Goal: Task Accomplishment & Management: Manage account settings

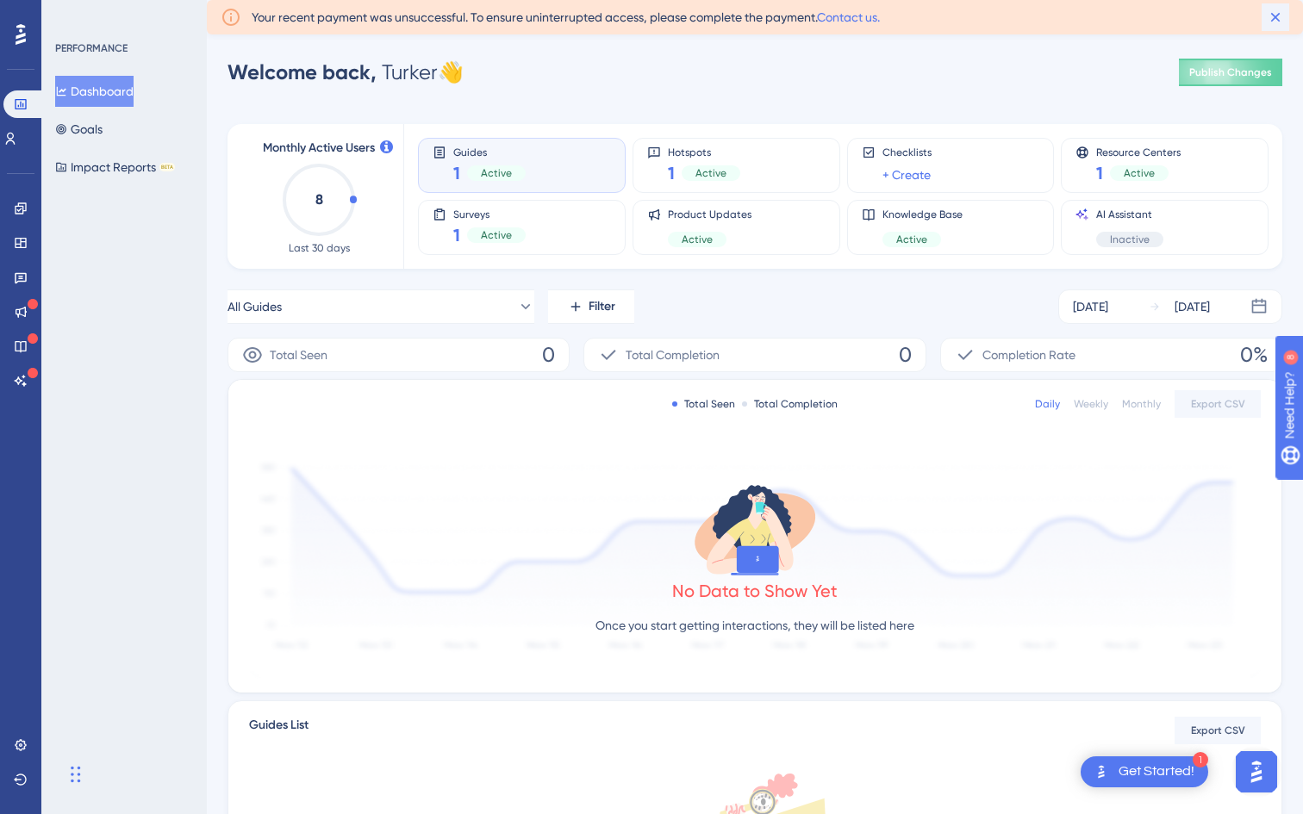
click at [1274, 21] on icon at bounding box center [1275, 17] width 17 height 17
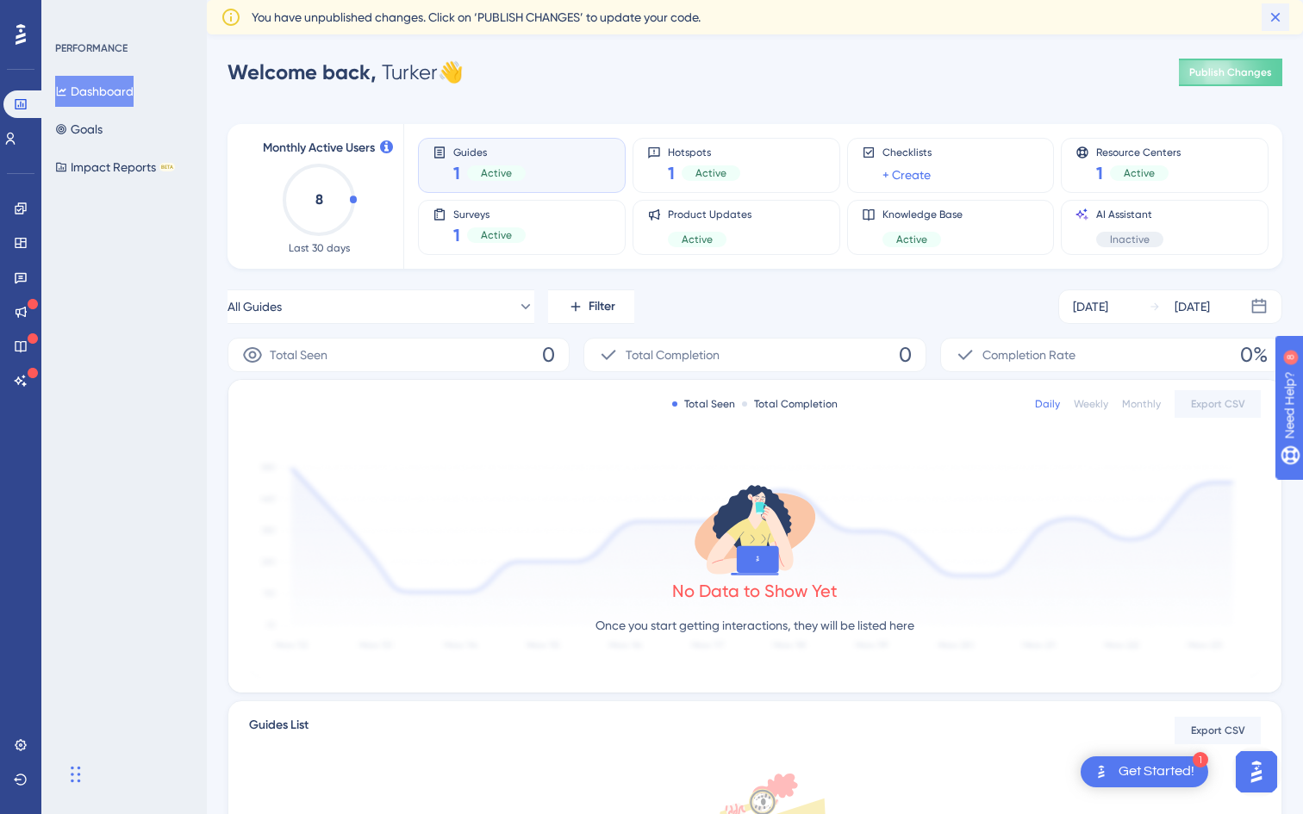
click at [1273, 22] on icon at bounding box center [1275, 17] width 17 height 17
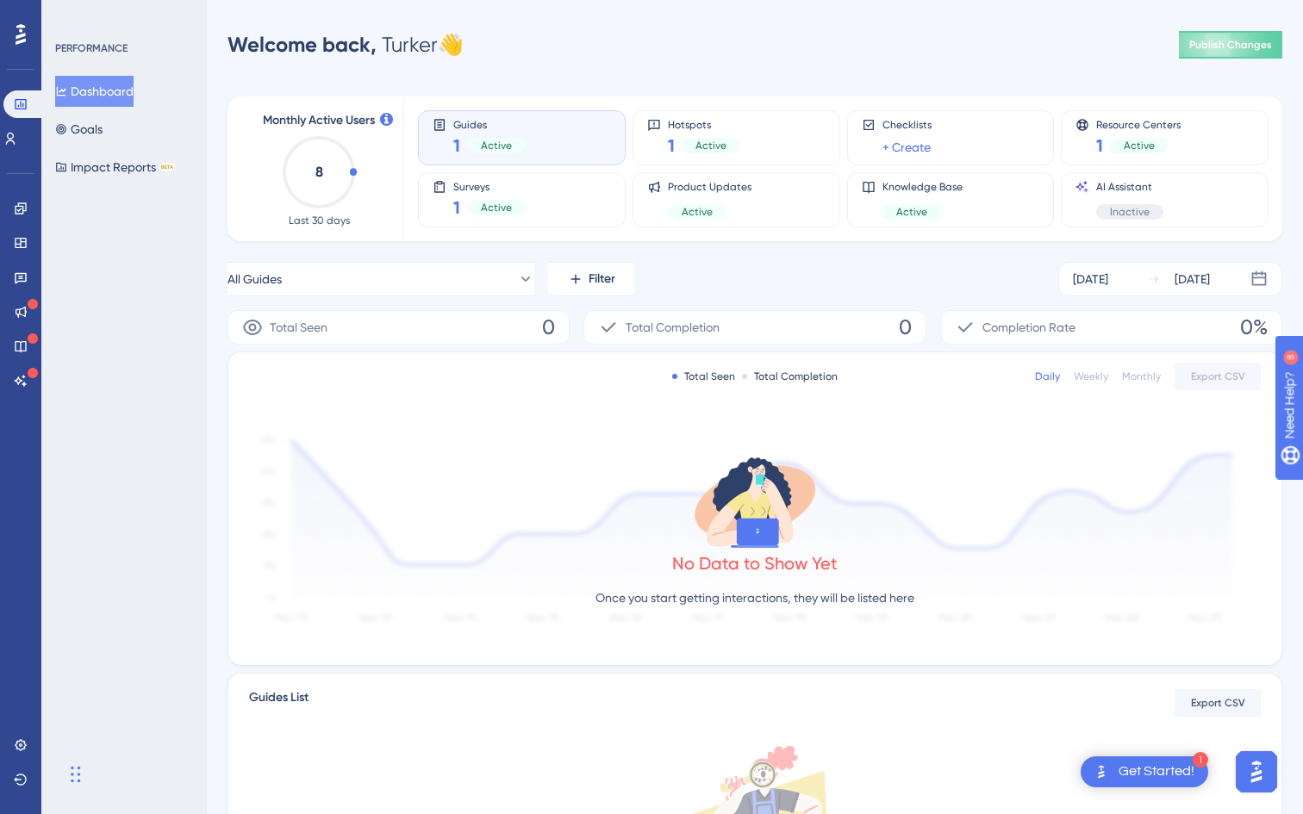
click at [185, 649] on div "PERFORMANCE Dashboard Goals Impact Reports BETA" at bounding box center [123, 407] width 165 height 814
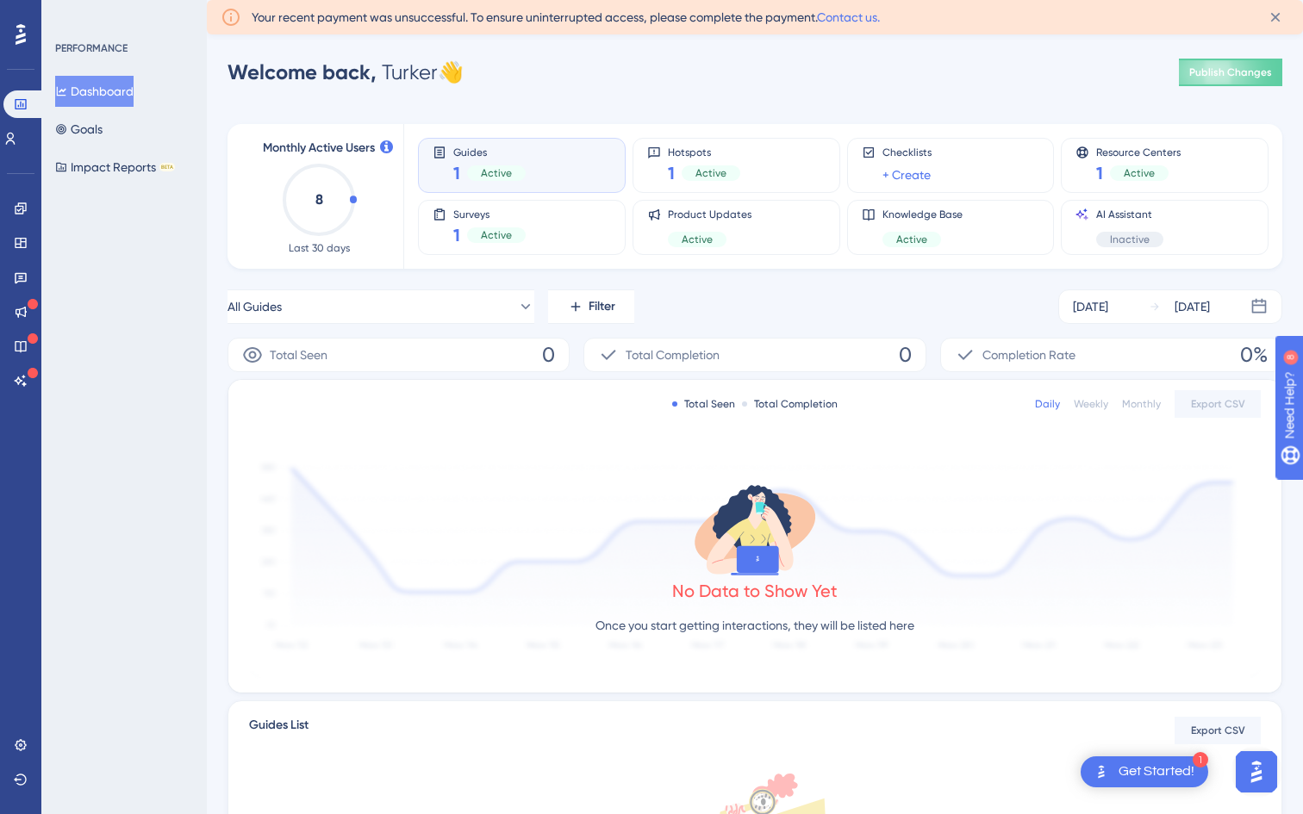
click at [85, 376] on div "PERFORMANCE Dashboard Goals Impact Reports BETA" at bounding box center [123, 407] width 165 height 814
click at [17, 742] on icon at bounding box center [20, 744] width 11 height 11
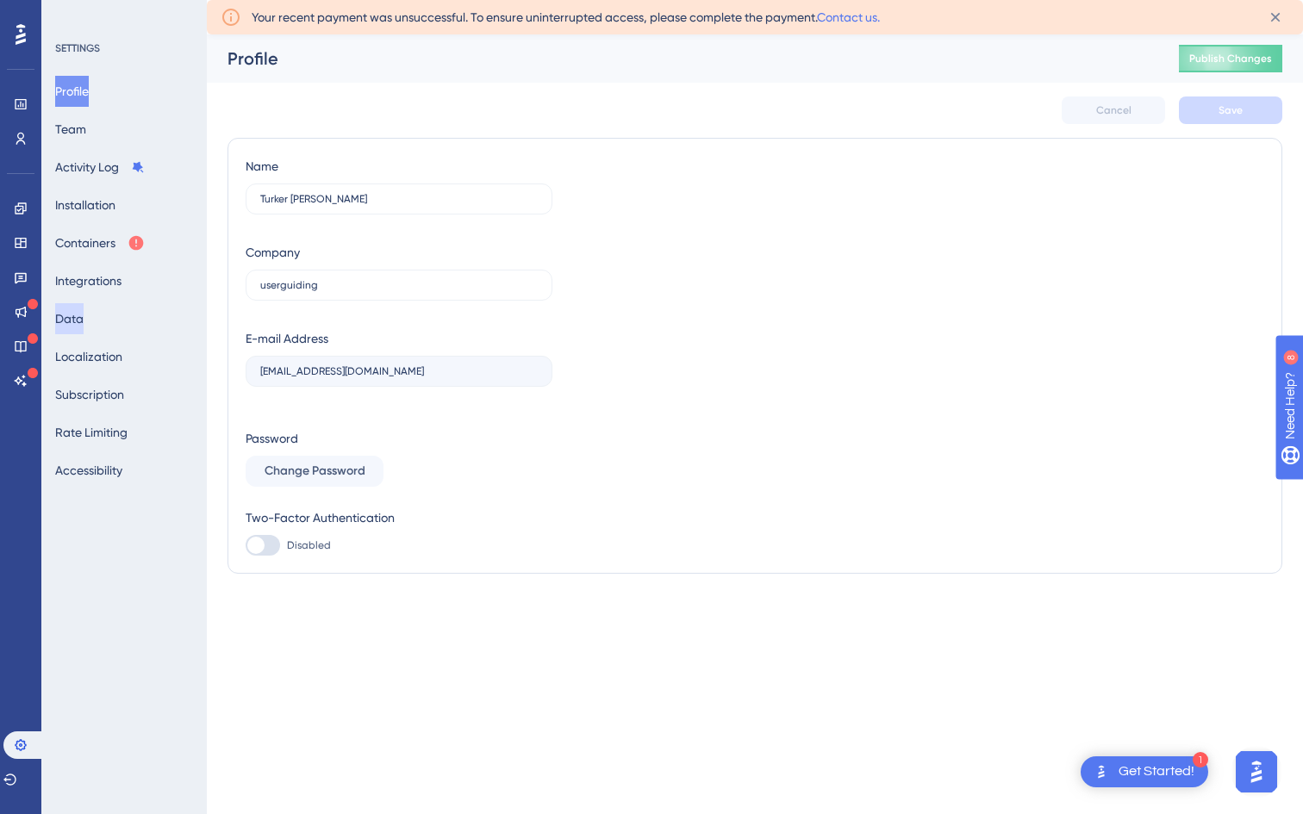
click at [80, 326] on button "Data" at bounding box center [69, 318] width 28 height 31
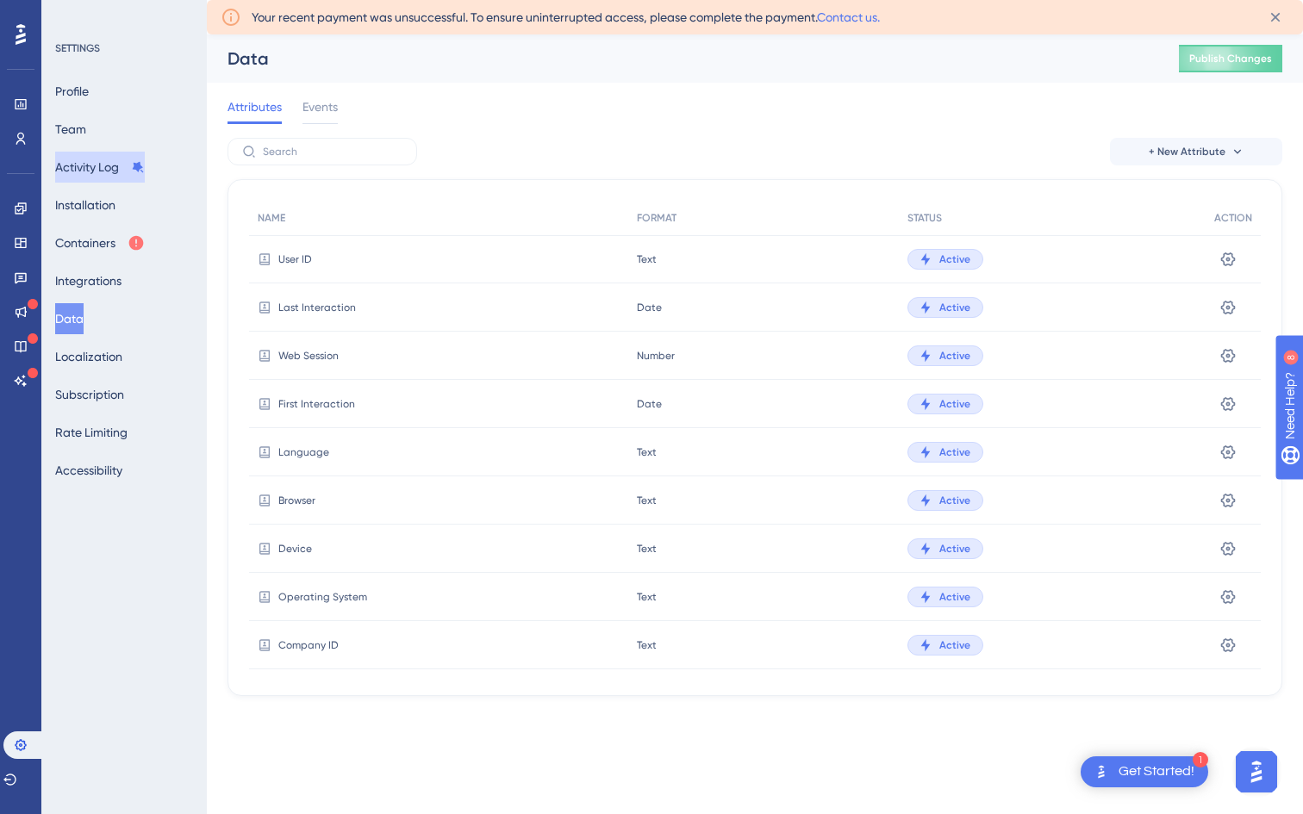
click at [94, 173] on button "Activity Log" at bounding box center [100, 167] width 90 height 31
